Goal: Entertainment & Leisure: Consume media (video, audio)

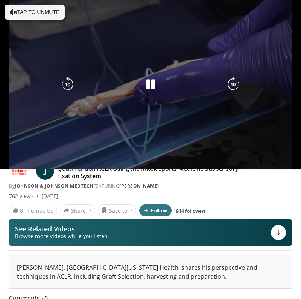
scroll to position [45, 0]
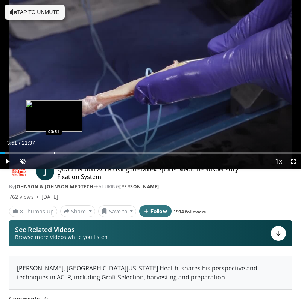
click at [54, 152] on div "Loaded : 3.08% 03:51 03:51" at bounding box center [150, 150] width 301 height 7
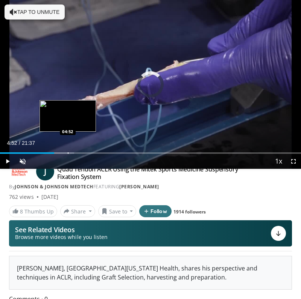
click at [68, 153] on div "Progress Bar" at bounding box center [68, 154] width 1 height 2
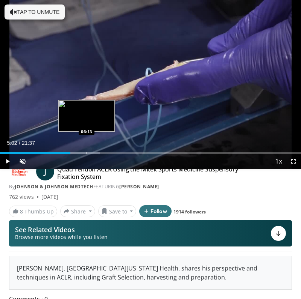
click at [86, 153] on div "Progress Bar" at bounding box center [86, 154] width 1 height 2
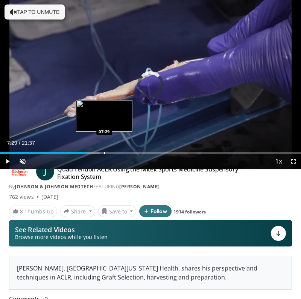
click at [104, 152] on div "Loaded : 33.13% 06:13 07:29" at bounding box center [150, 150] width 301 height 7
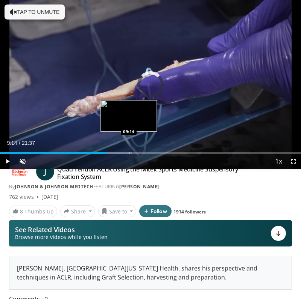
click at [129, 153] on div "Progress Bar" at bounding box center [129, 154] width 1 height 2
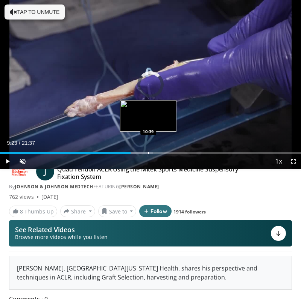
click at [148, 153] on div "Progress Bar" at bounding box center [148, 154] width 1 height 2
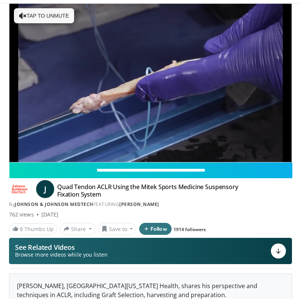
scroll to position [16, 0]
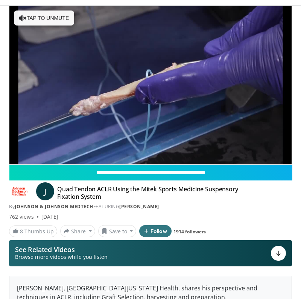
click at [148, 153] on div "10 seconds Tap to unmute" at bounding box center [150, 85] width 282 height 159
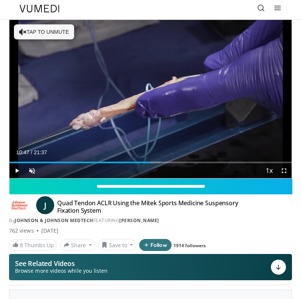
scroll to position [4, 0]
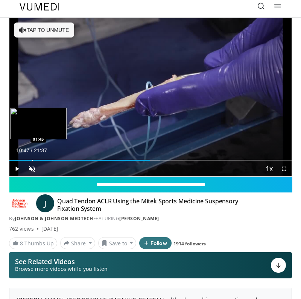
click at [32, 159] on div "Loaded : 53.49% 10:47 01:45" at bounding box center [150, 157] width 282 height 7
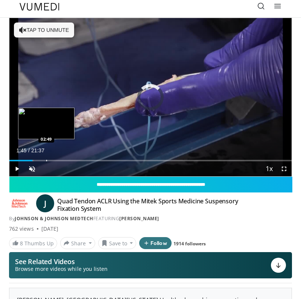
click at [46, 160] on div "Progress Bar" at bounding box center [46, 161] width 1 height 2
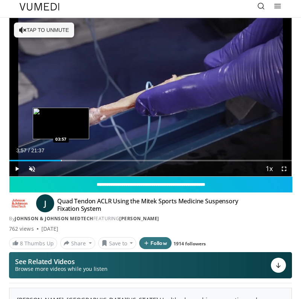
click at [61, 161] on div "Progress Bar" at bounding box center [61, 161] width 1 height 2
click at [69, 159] on div "Loaded : 23.67% 03:57 04:35" at bounding box center [150, 157] width 282 height 7
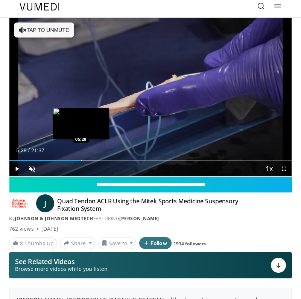
click at [81, 160] on div "Progress Bar" at bounding box center [81, 161] width 1 height 2
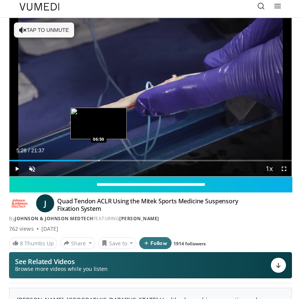
click at [99, 160] on div "Progress Bar" at bounding box center [98, 161] width 1 height 2
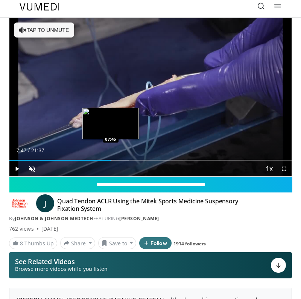
click at [111, 159] on div "Loaded : 42.37% 07:47 07:45" at bounding box center [150, 157] width 282 height 7
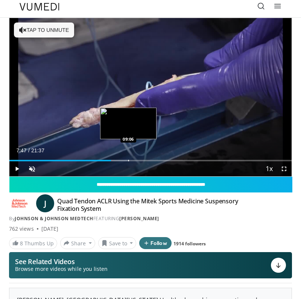
click at [128, 157] on div "Loaded : 42.37% 07:47 09:06" at bounding box center [150, 157] width 282 height 7
click at [138, 160] on div "Progress Bar" at bounding box center [138, 161] width 1 height 2
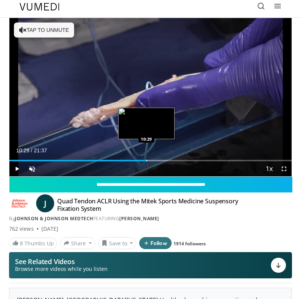
click at [146, 160] on div "Loaded : 56.24% 10:29 10:29" at bounding box center [150, 157] width 282 height 7
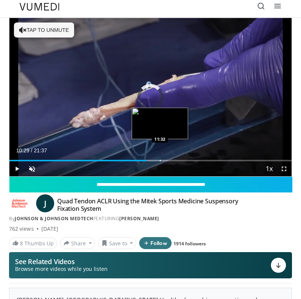
click at [160, 158] on div "Loaded : 56.24% 10:29 11:32" at bounding box center [150, 157] width 282 height 7
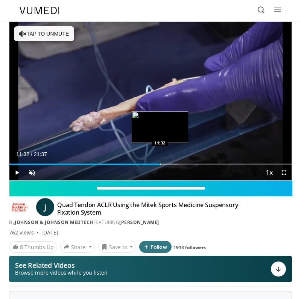
scroll to position [0, 0]
